Goal: Find specific page/section: Find specific page/section

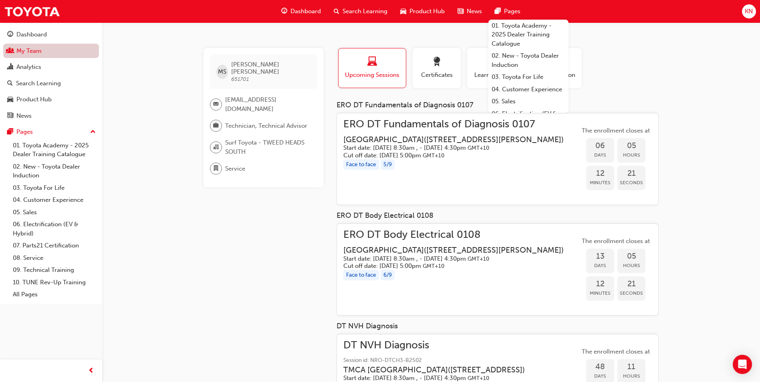
drag, startPoint x: 43, startPoint y: 54, endPoint x: 56, endPoint y: 57, distance: 13.9
click at [43, 54] on link "My Team" at bounding box center [51, 51] width 96 height 15
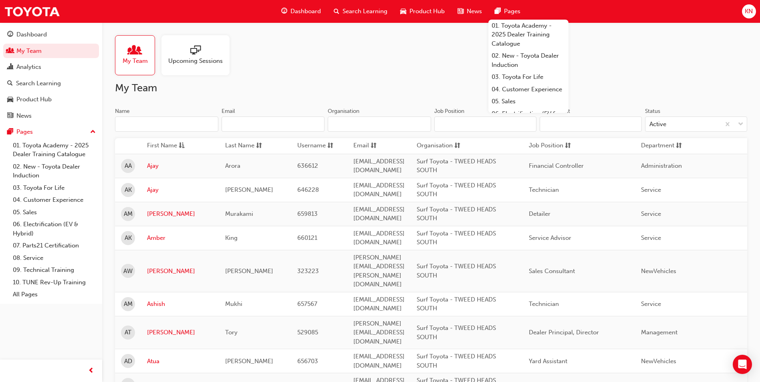
click at [156, 125] on input "Name" at bounding box center [166, 124] width 103 height 15
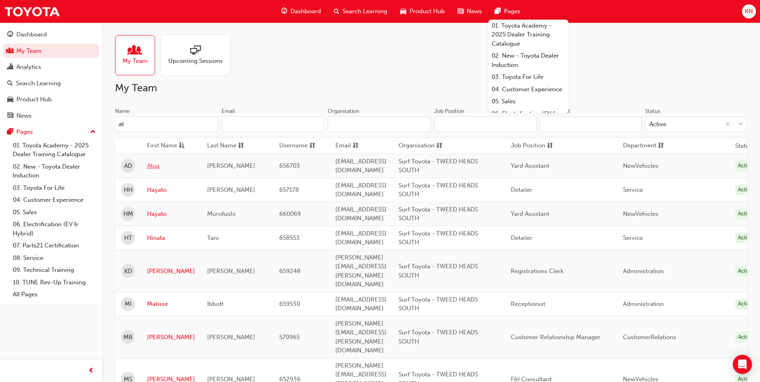
type input "at"
click at [155, 166] on link "Atua" at bounding box center [171, 165] width 48 height 9
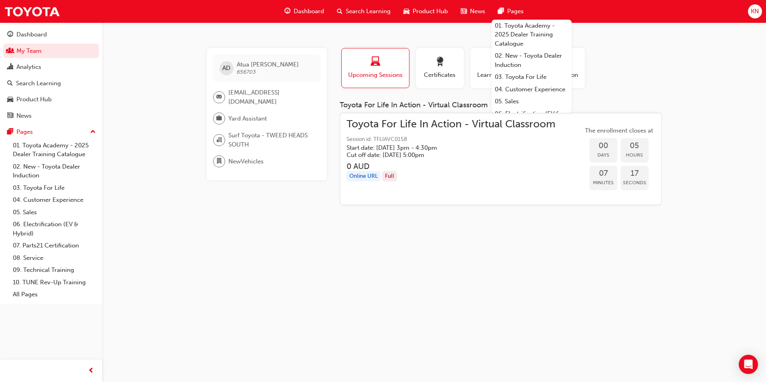
click at [404, 266] on div "AD [PERSON_NAME] 656703 [EMAIL_ADDRESS][DOMAIN_NAME] Yard Assistant Surf Toyota…" at bounding box center [383, 191] width 766 height 382
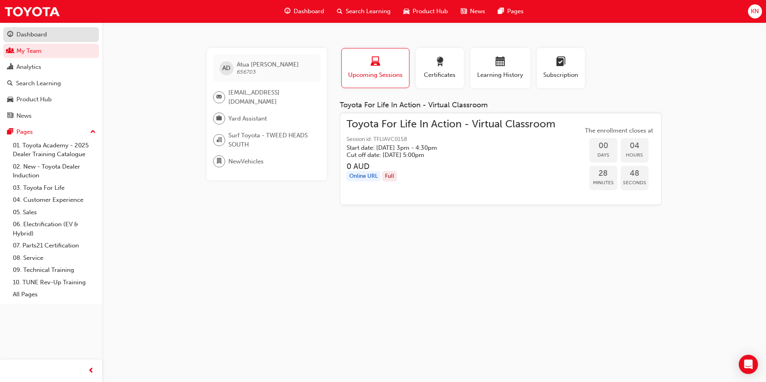
drag, startPoint x: 23, startPoint y: 37, endPoint x: 42, endPoint y: 40, distance: 19.4
click at [23, 37] on div "Dashboard" at bounding box center [31, 34] width 30 height 9
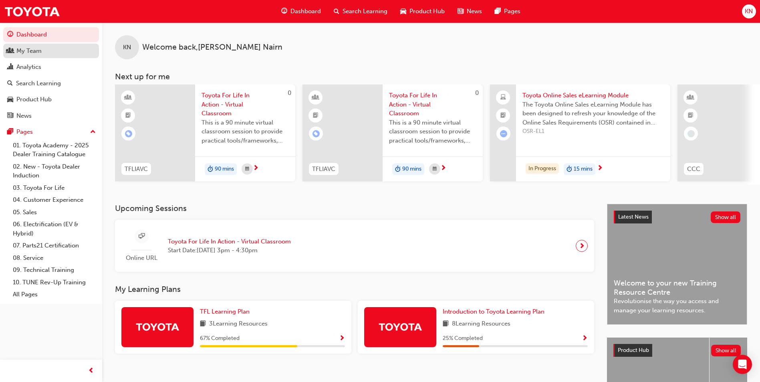
click at [38, 56] on link "My Team" at bounding box center [51, 51] width 96 height 15
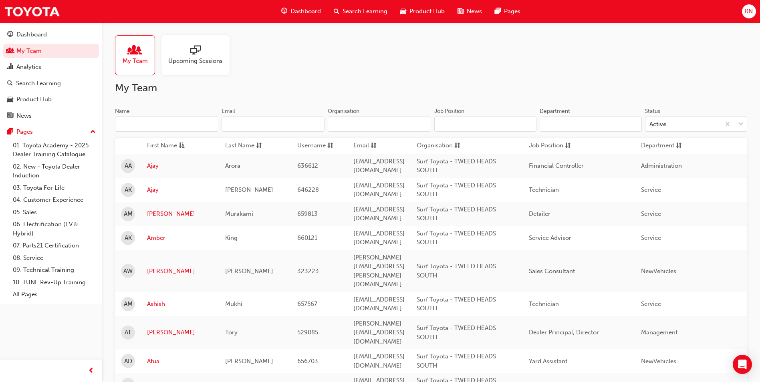
click at [193, 54] on span "sessionType_ONLINE_URL-icon" at bounding box center [195, 50] width 10 height 11
